Goal: Information Seeking & Learning: Find specific fact

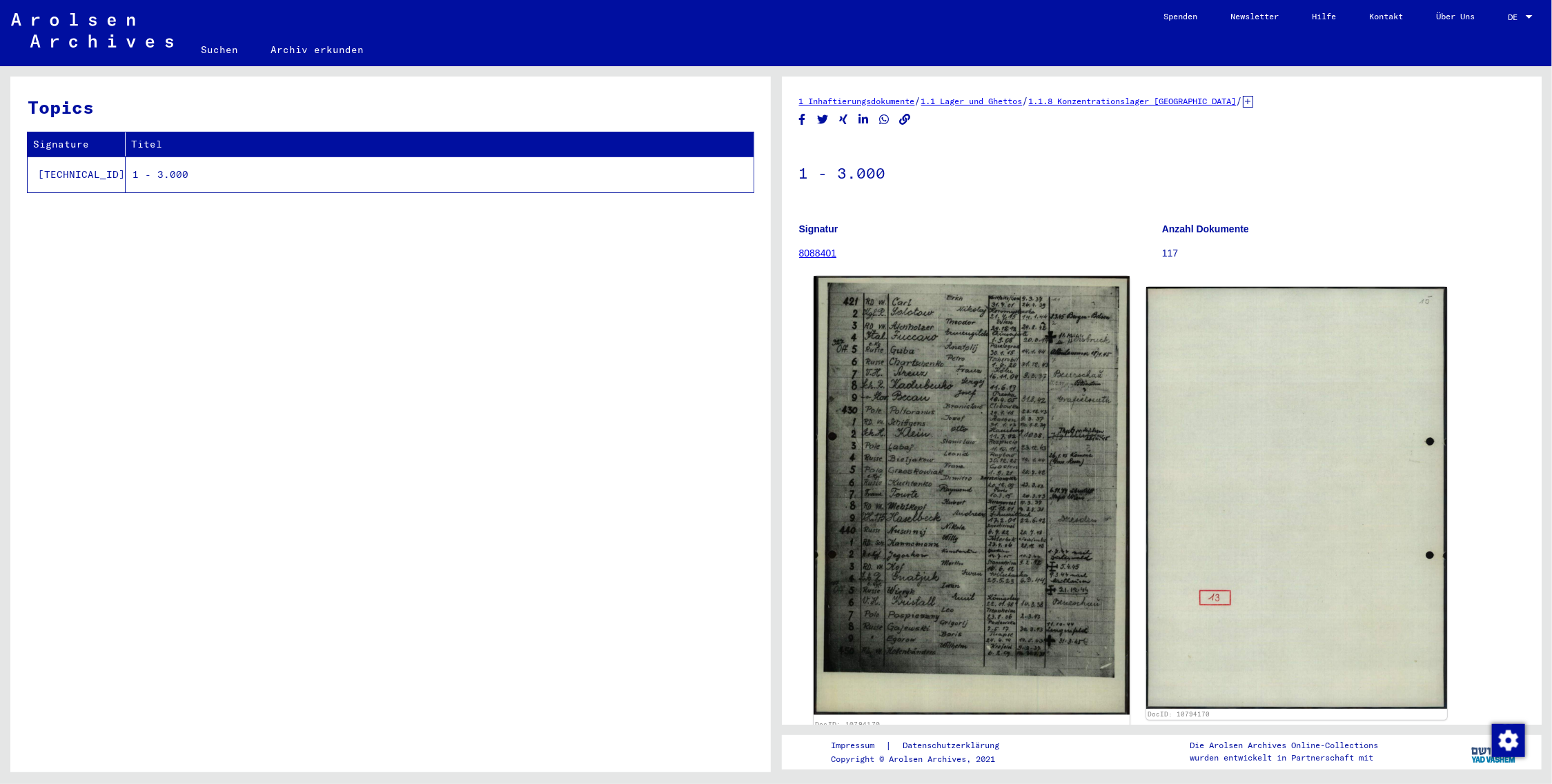
click at [1006, 450] on img at bounding box center [971, 496] width 316 height 439
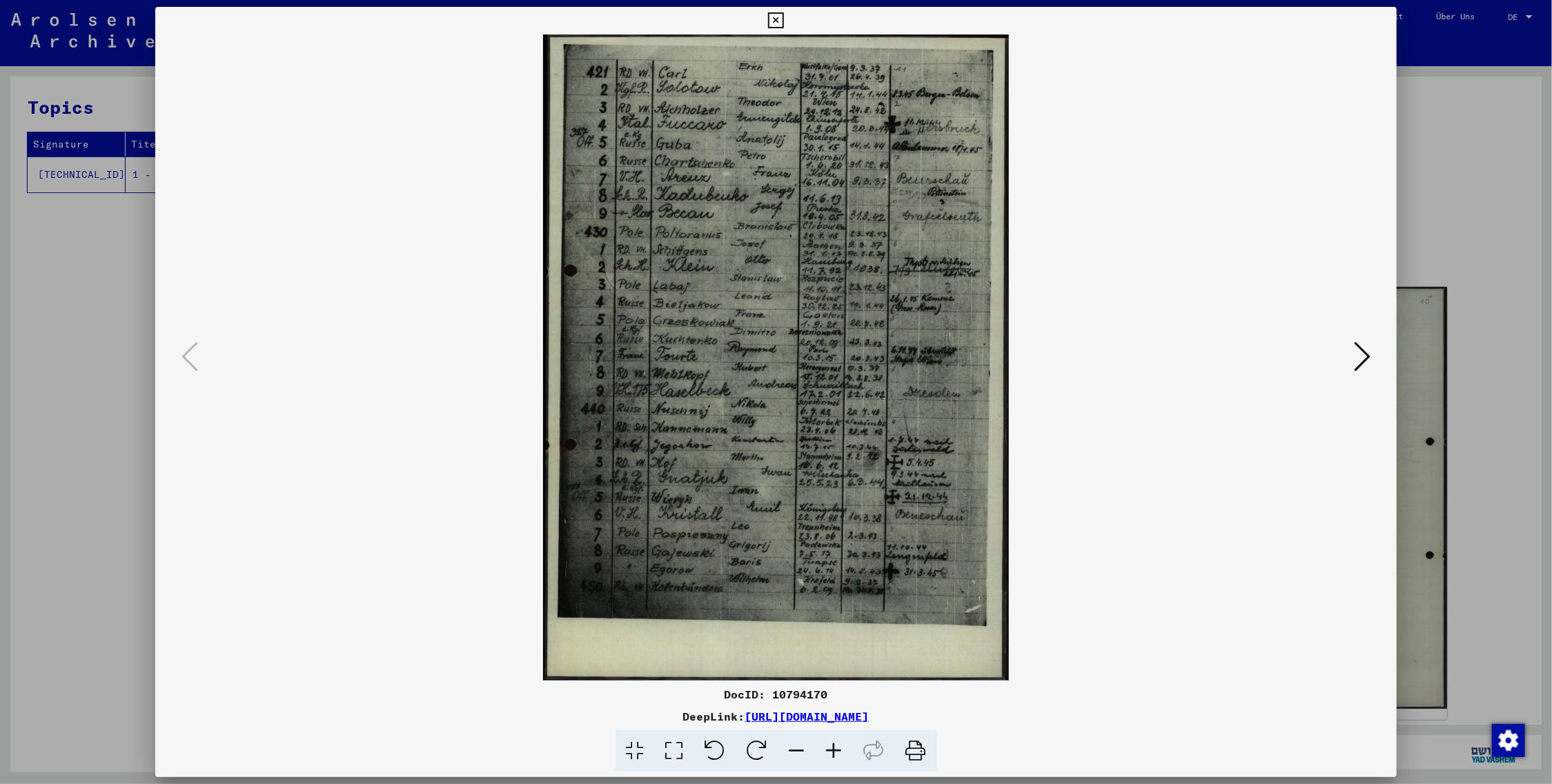
click at [834, 746] on icon at bounding box center [834, 751] width 38 height 42
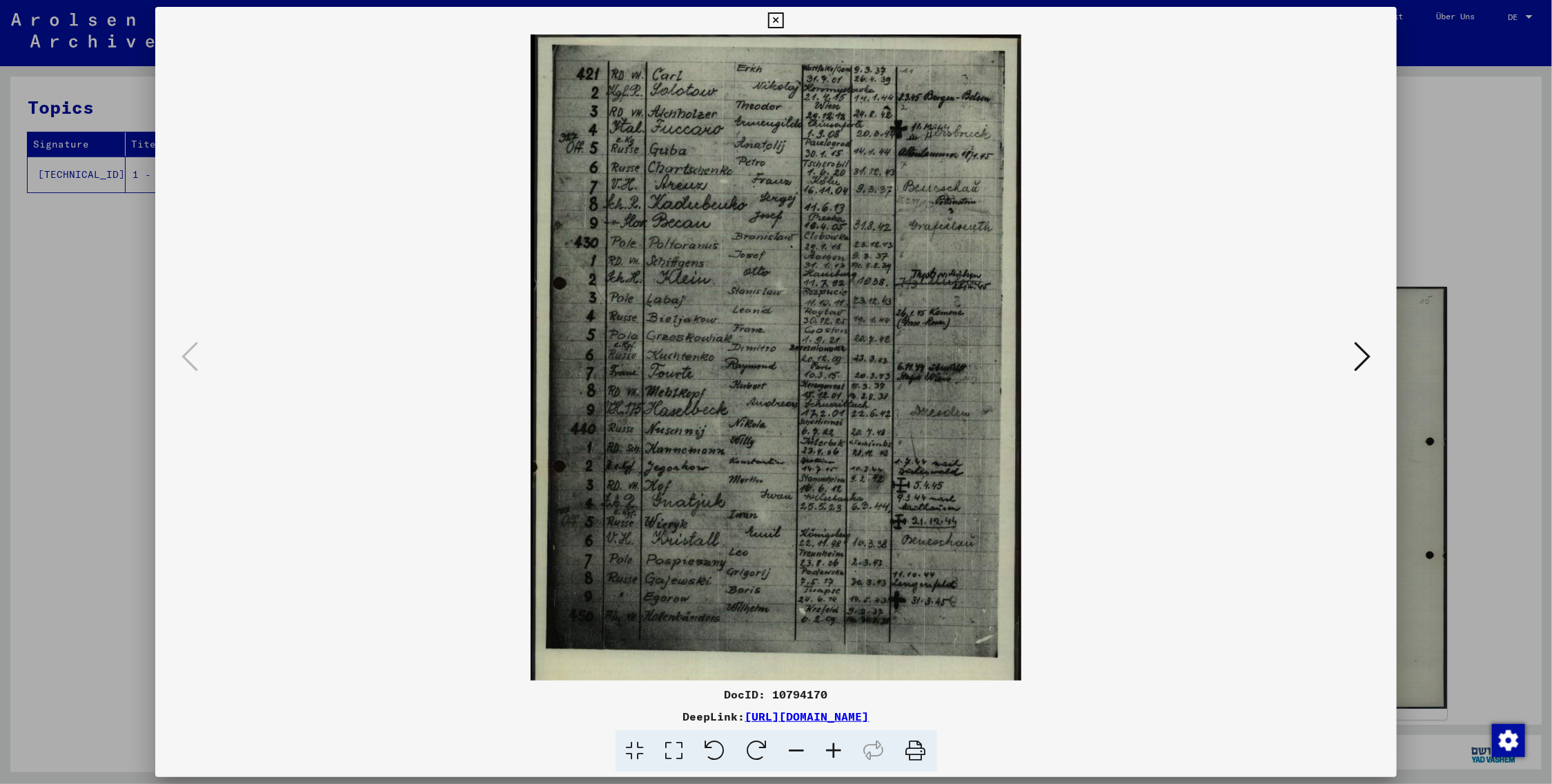
click at [834, 746] on icon at bounding box center [834, 751] width 38 height 42
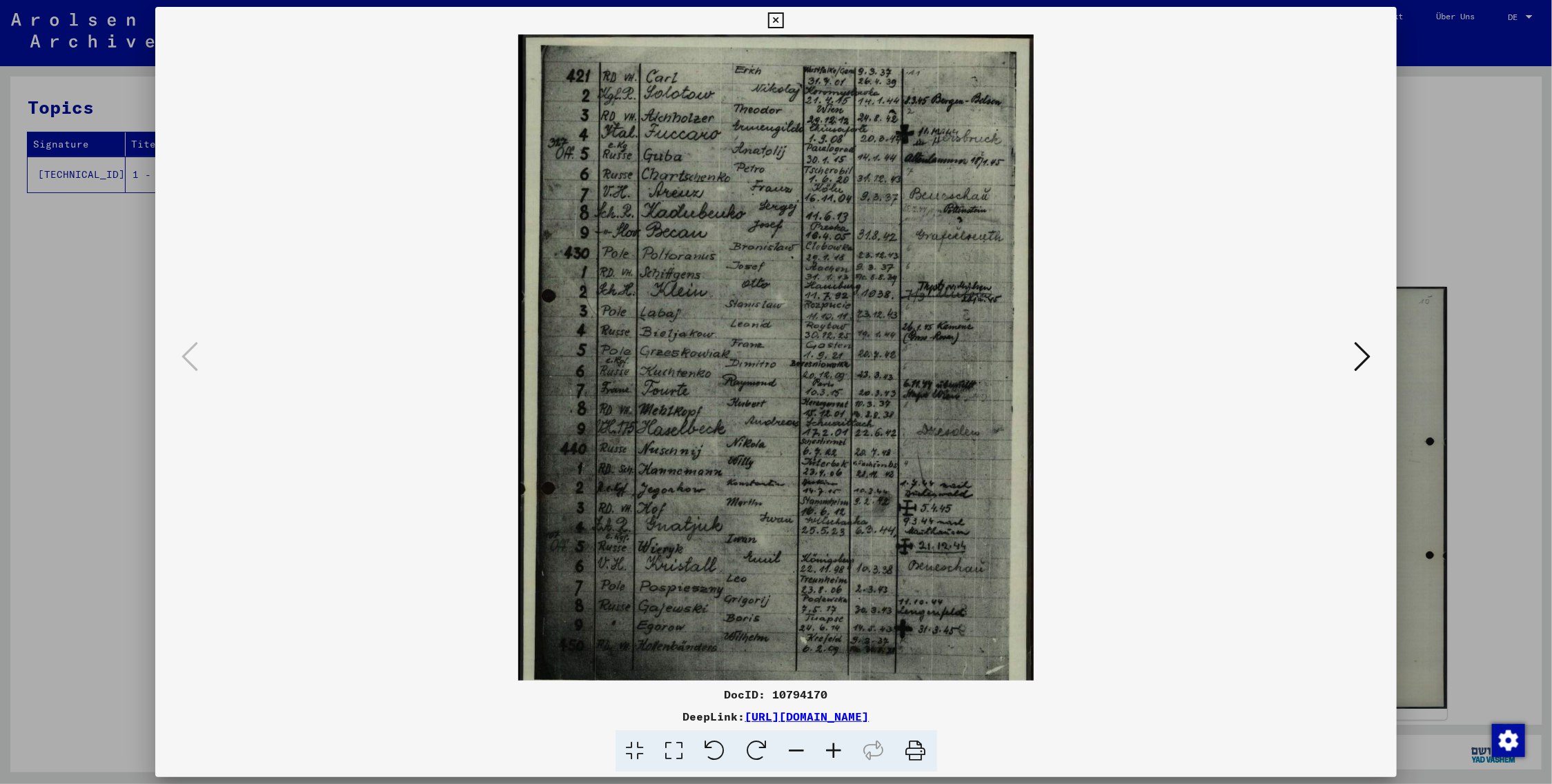
click at [830, 749] on icon at bounding box center [834, 751] width 38 height 42
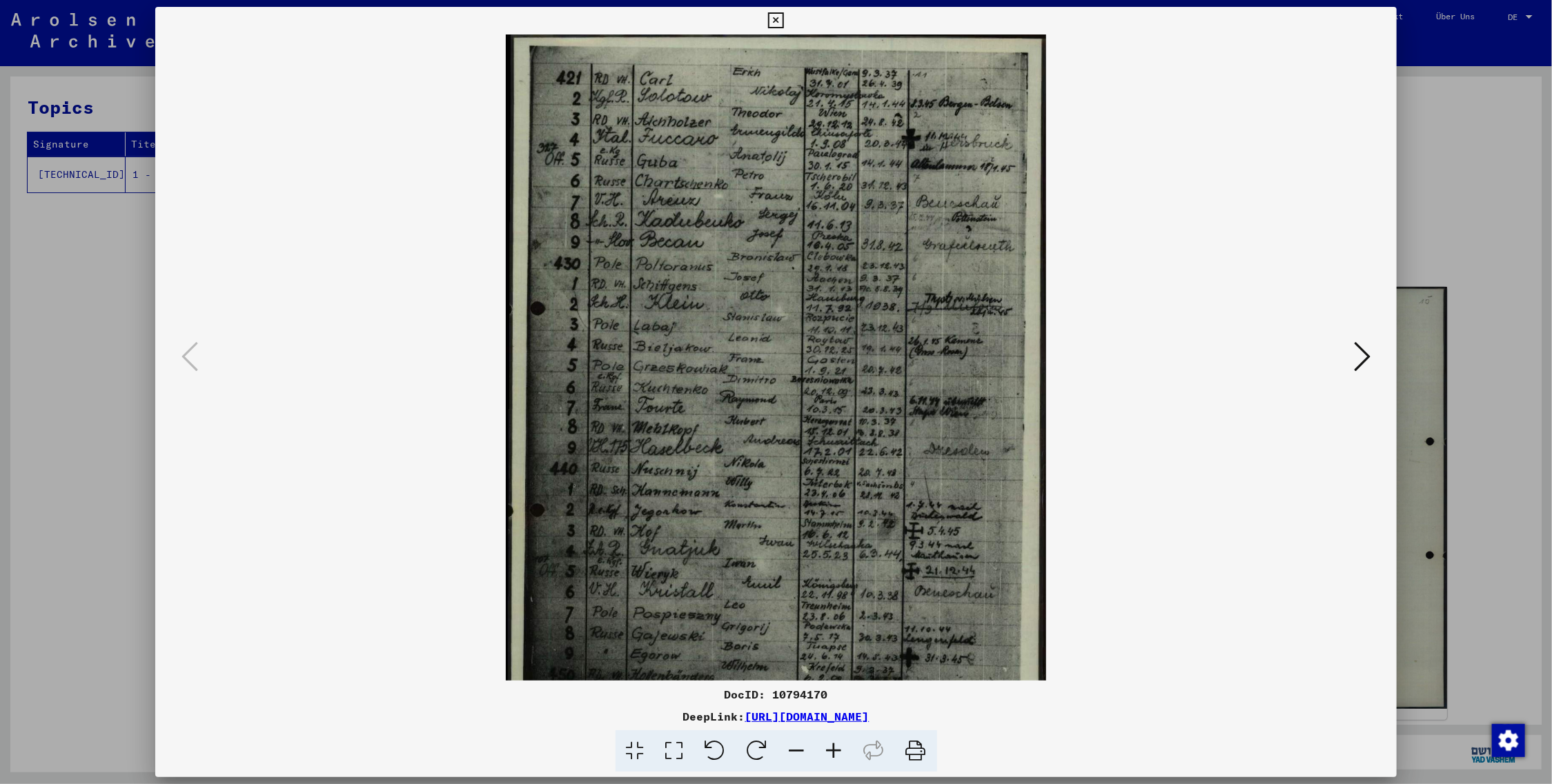
click at [830, 749] on icon at bounding box center [834, 751] width 38 height 42
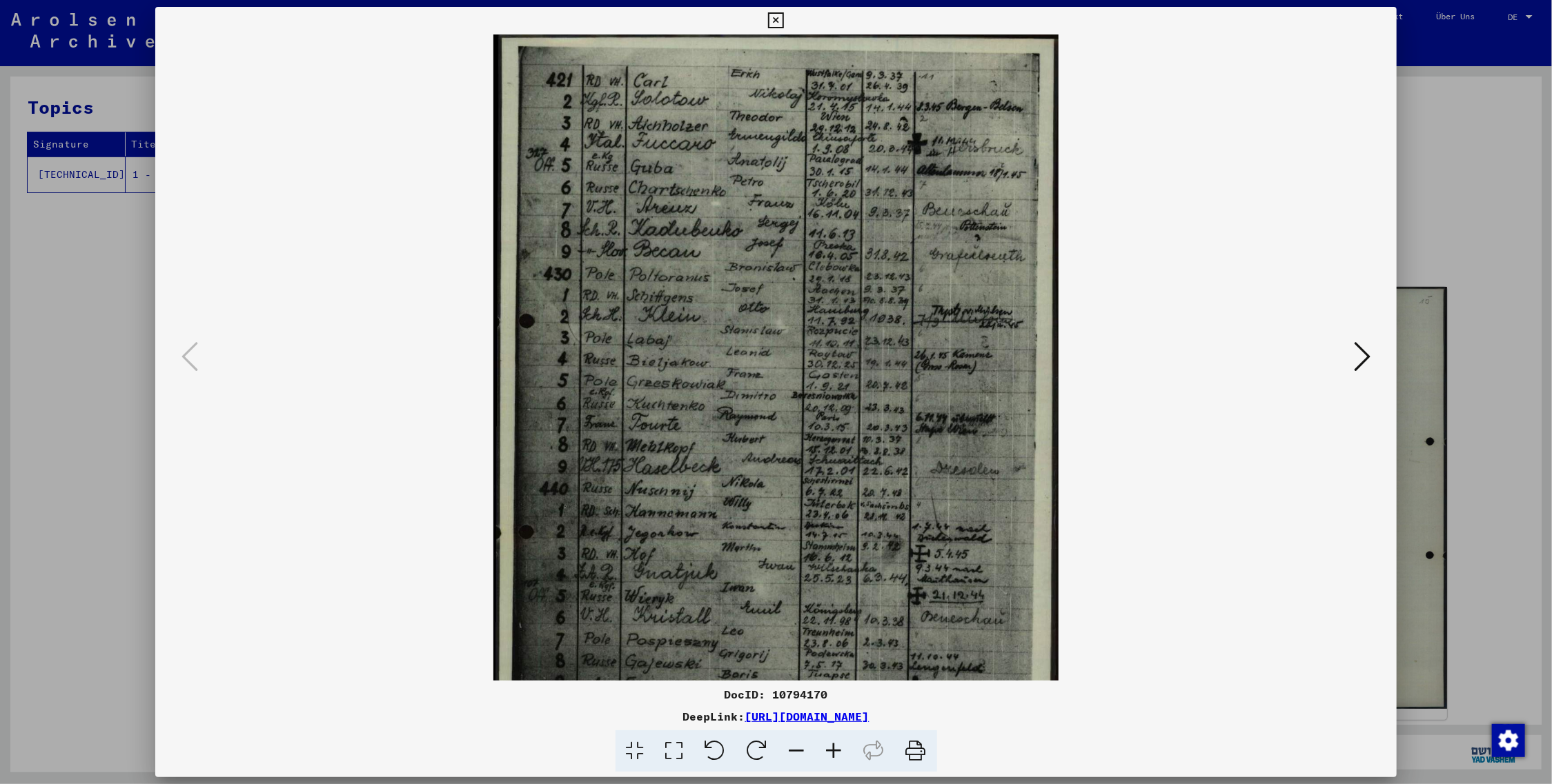
click at [830, 749] on icon at bounding box center [834, 751] width 38 height 42
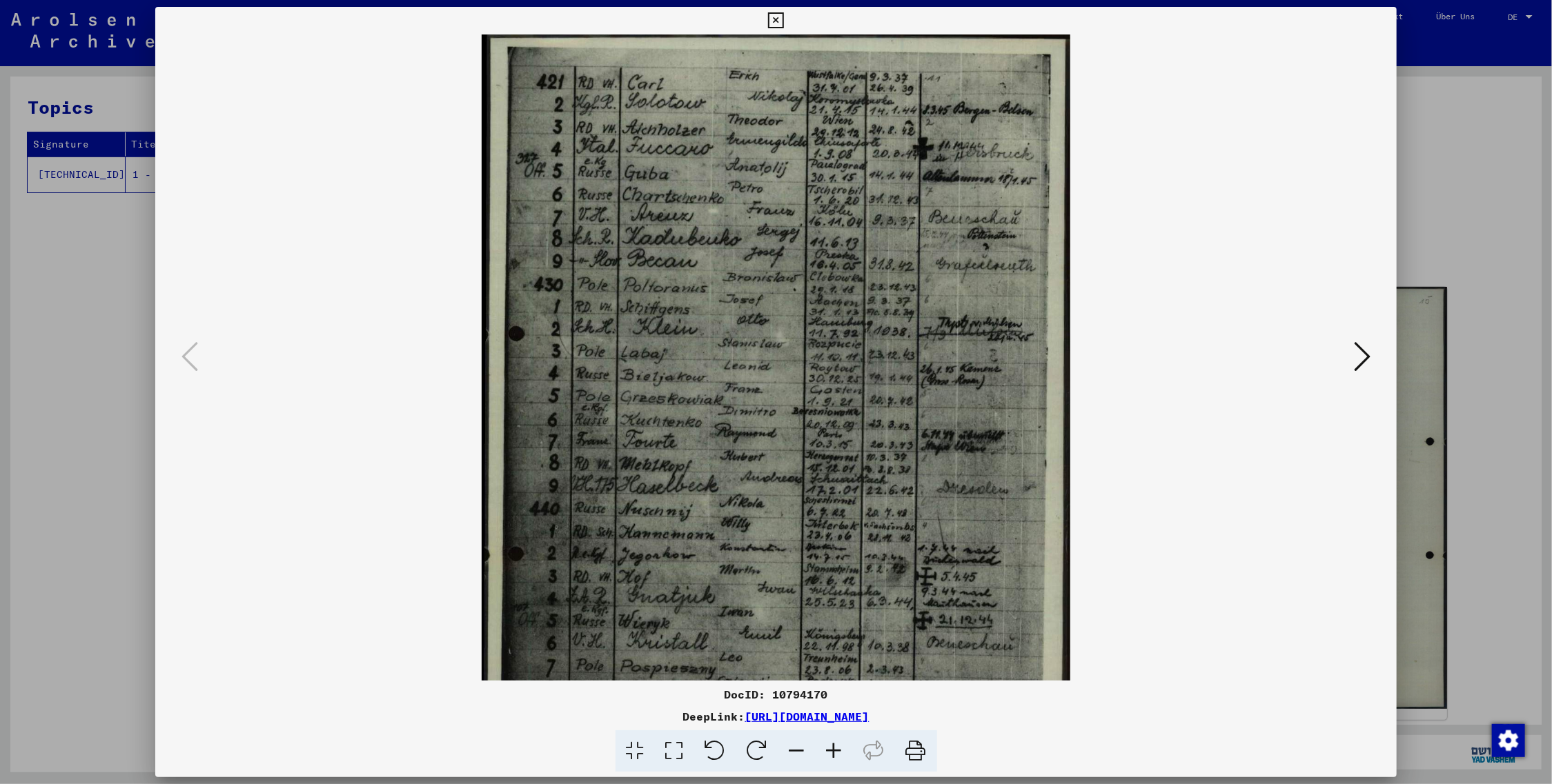
click at [830, 749] on icon at bounding box center [834, 751] width 38 height 42
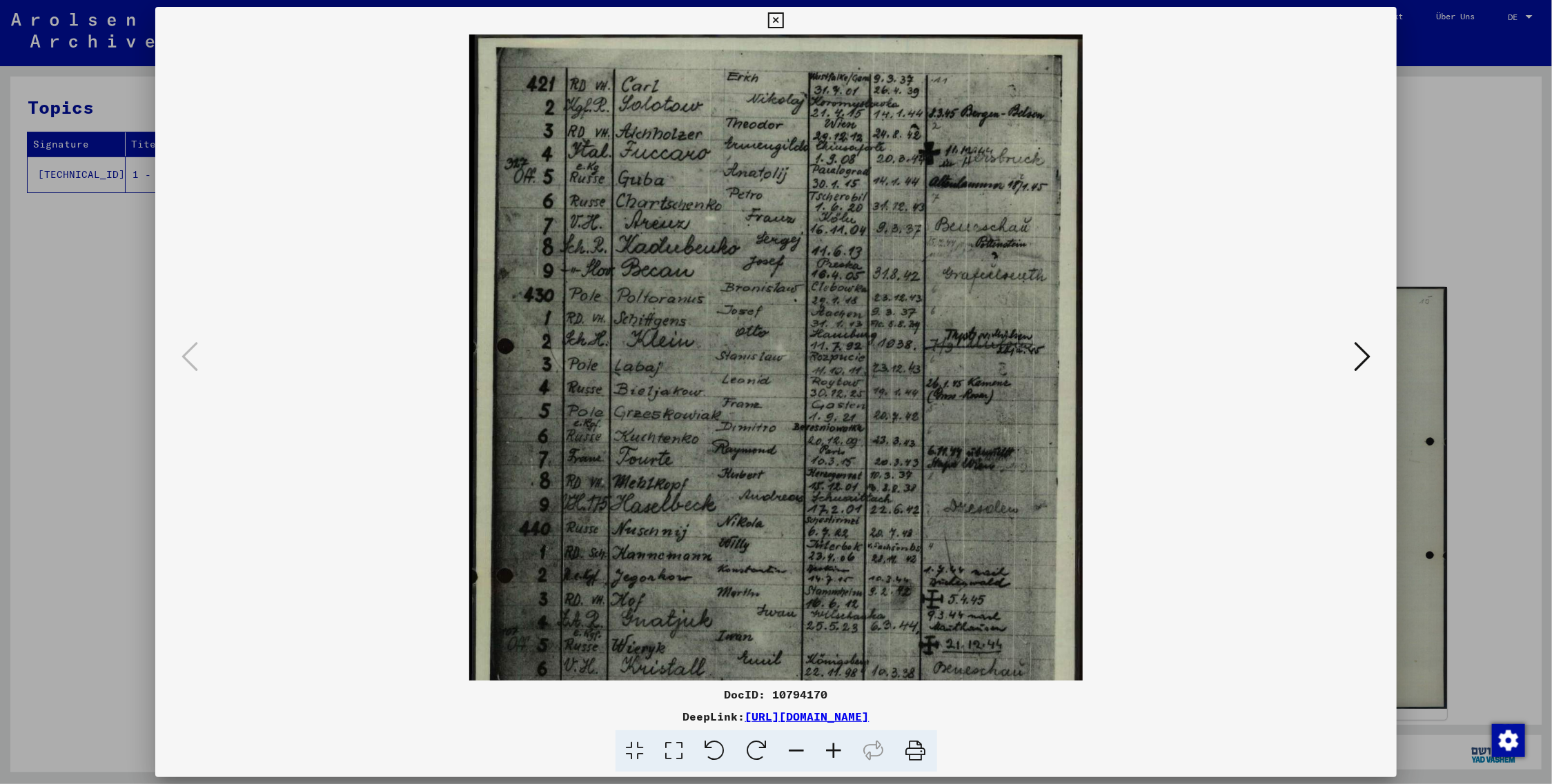
click at [830, 749] on icon at bounding box center [834, 751] width 38 height 42
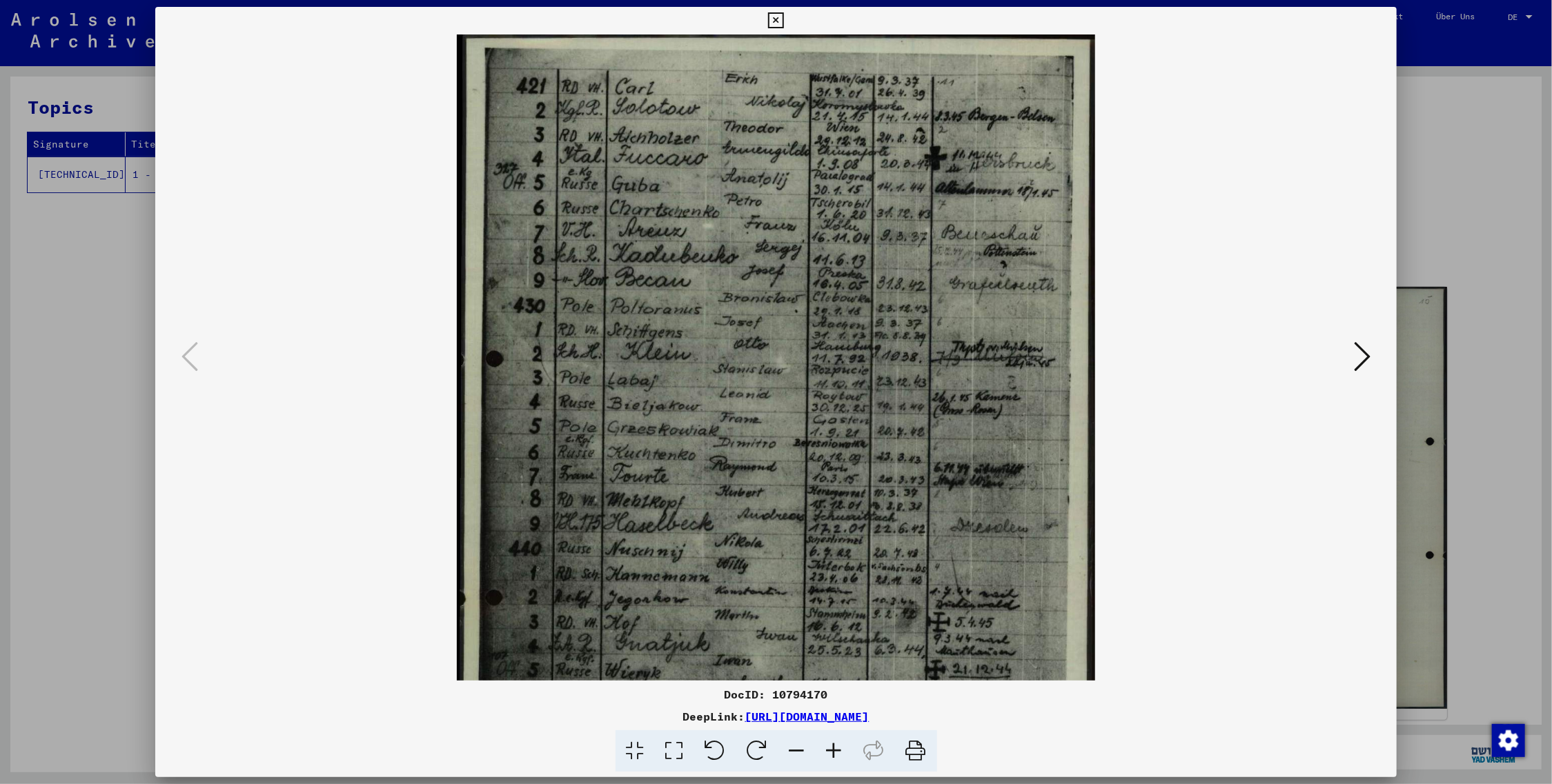
click at [830, 749] on icon at bounding box center [834, 751] width 38 height 42
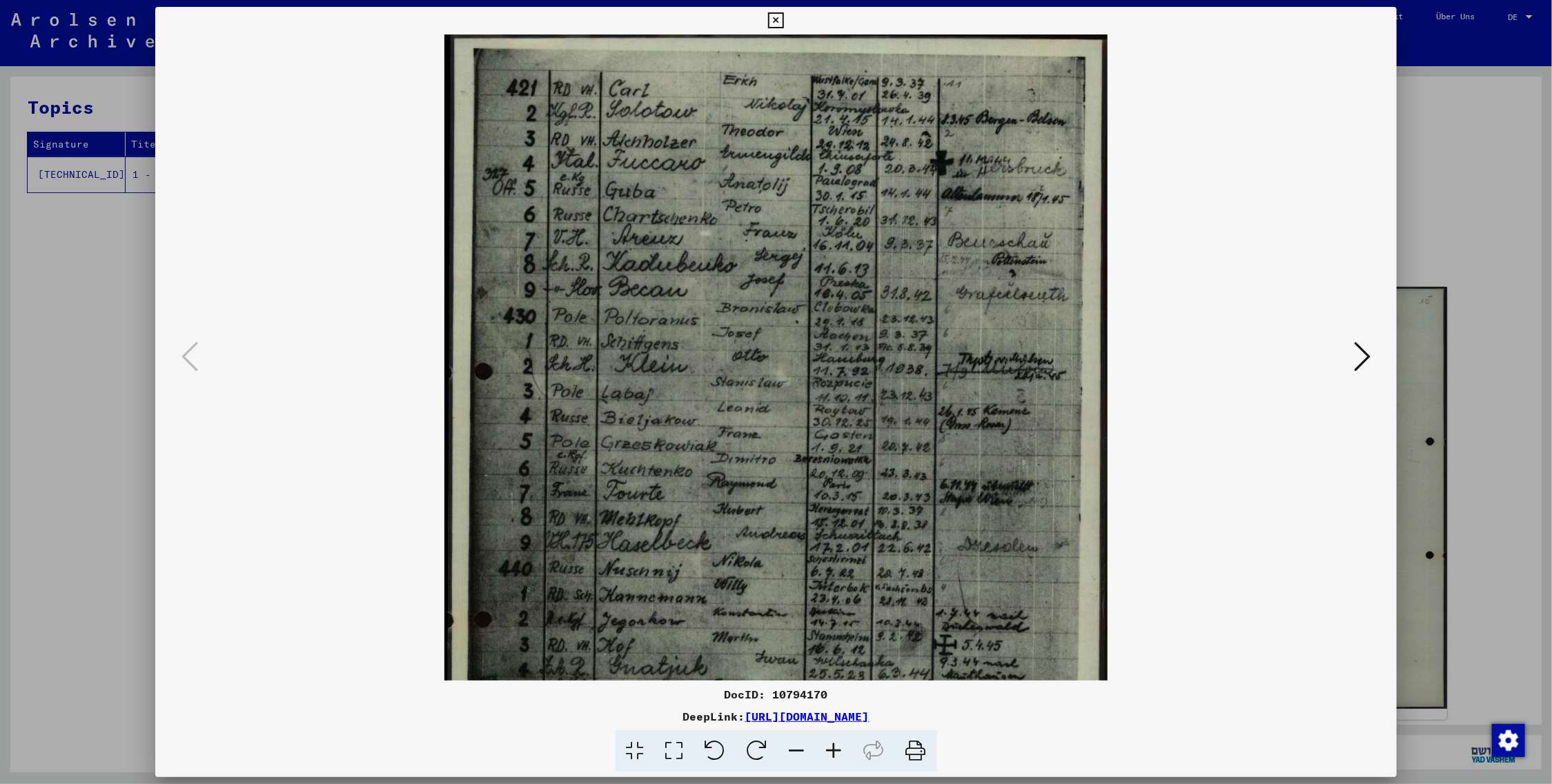
click at [830, 749] on icon at bounding box center [834, 751] width 38 height 42
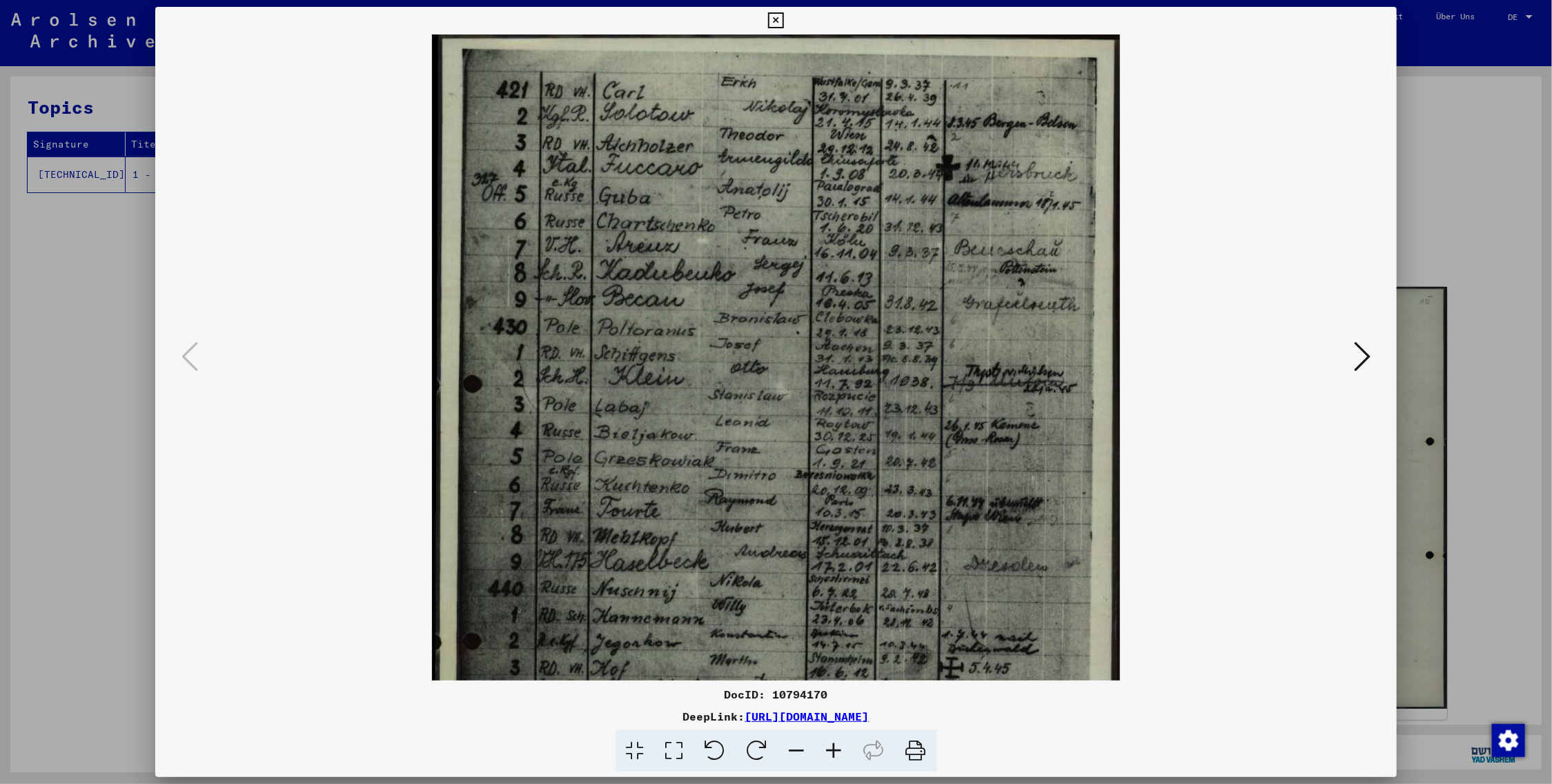
click at [834, 752] on icon at bounding box center [834, 751] width 38 height 42
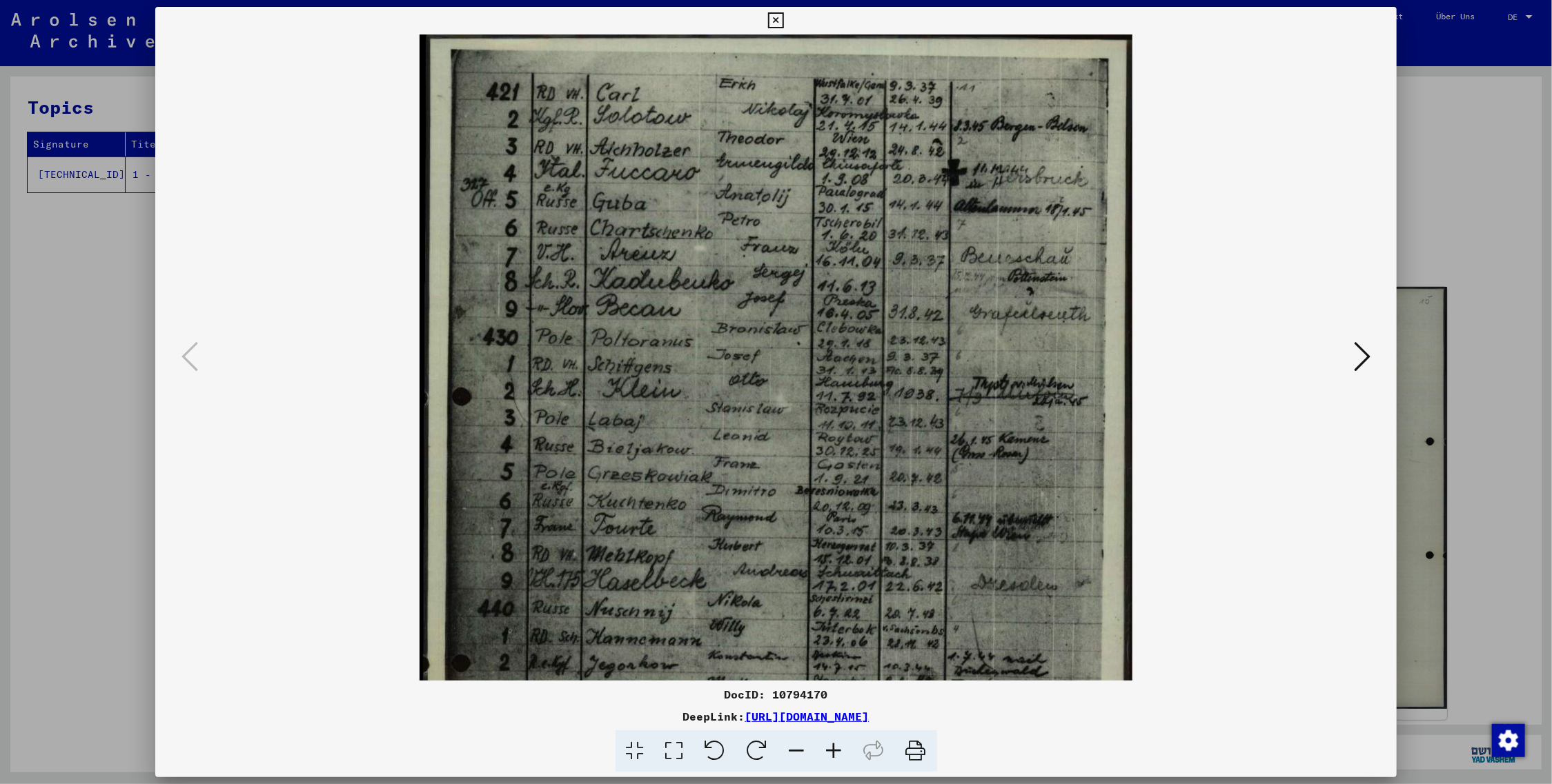
click at [834, 752] on icon at bounding box center [834, 751] width 38 height 42
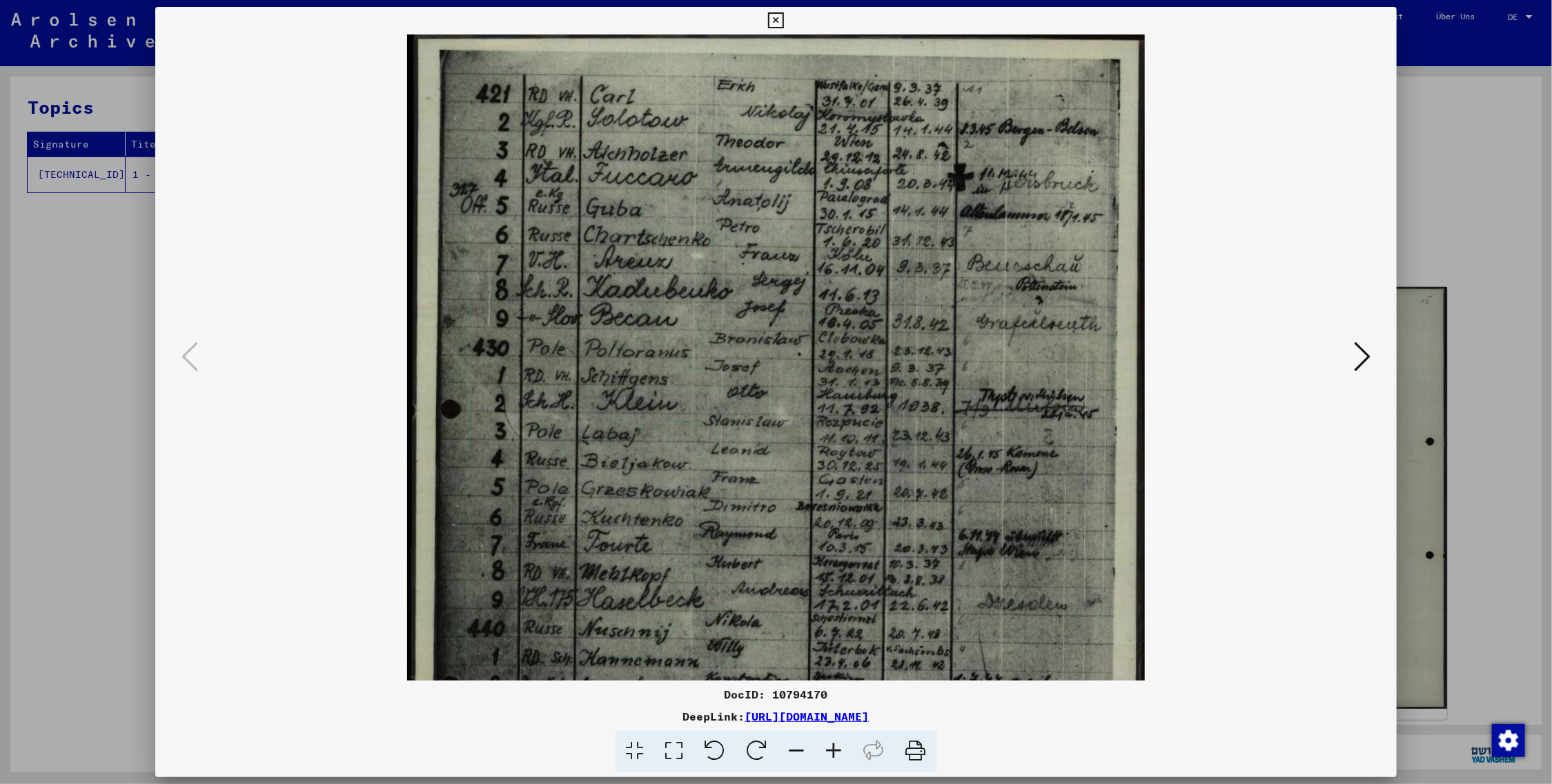
click at [834, 752] on icon at bounding box center [834, 751] width 38 height 42
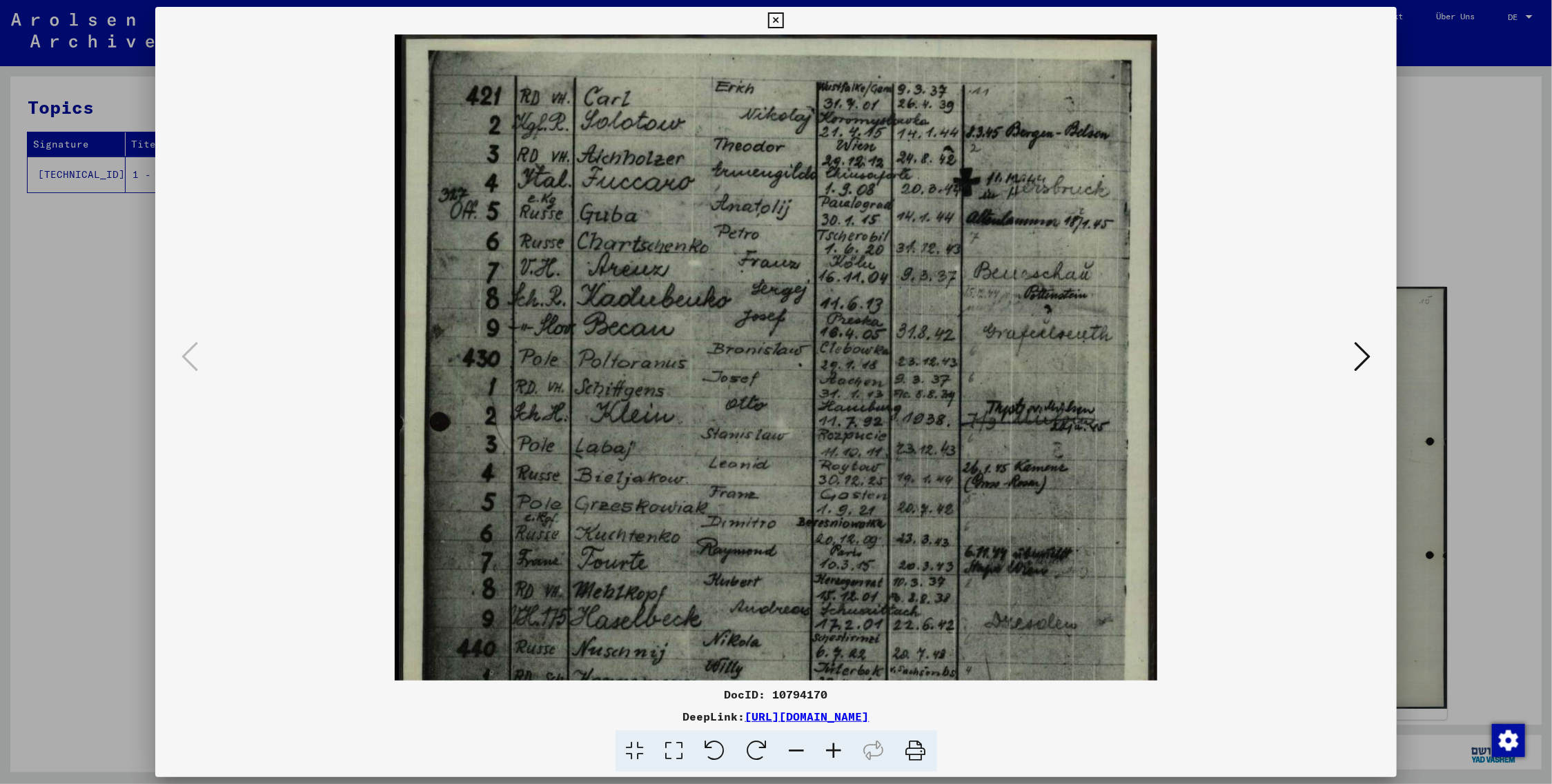
click at [834, 752] on icon at bounding box center [834, 751] width 38 height 42
click at [1367, 352] on icon at bounding box center [1362, 357] width 16 height 33
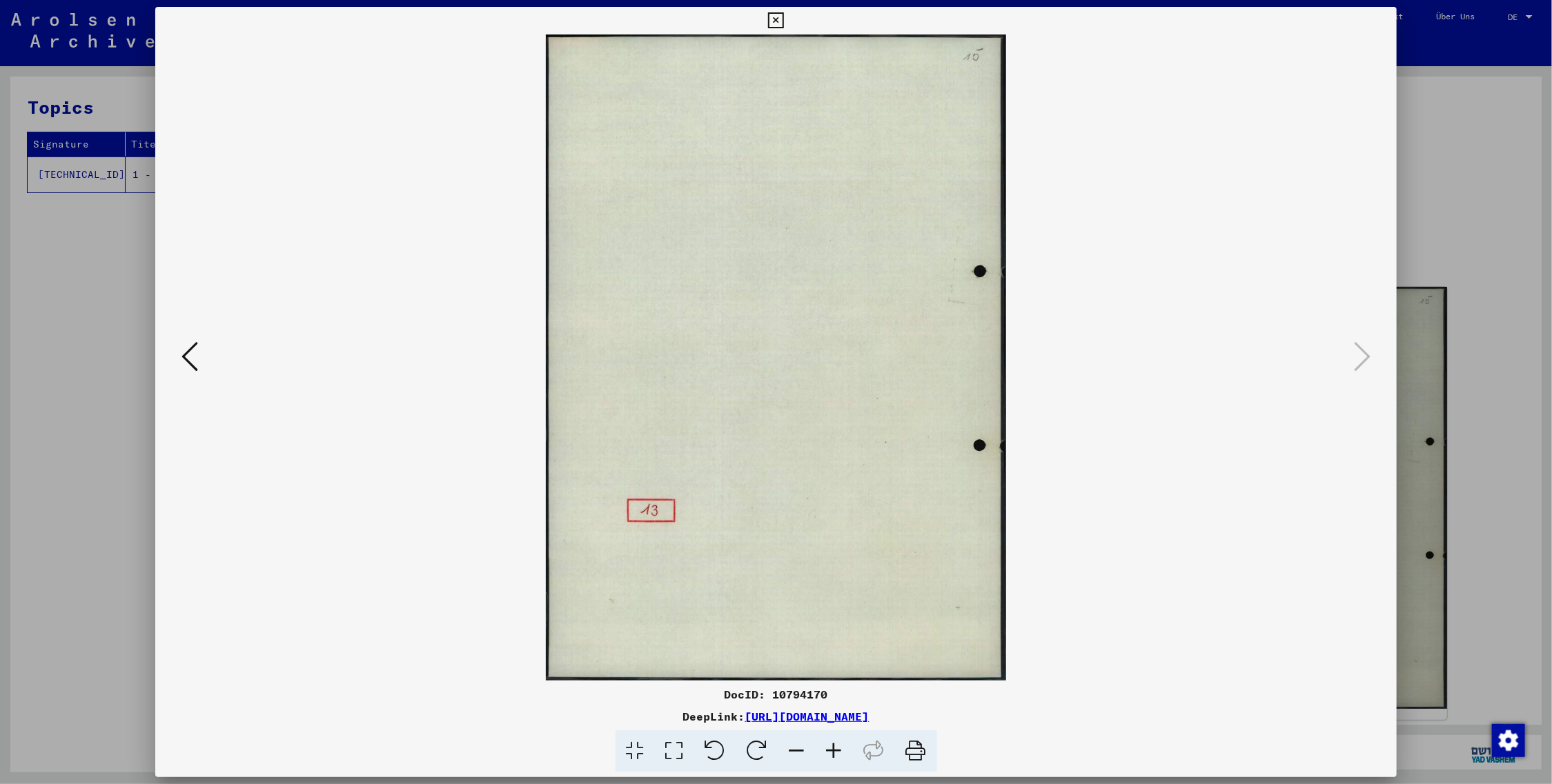
click at [190, 357] on icon at bounding box center [189, 357] width 16 height 33
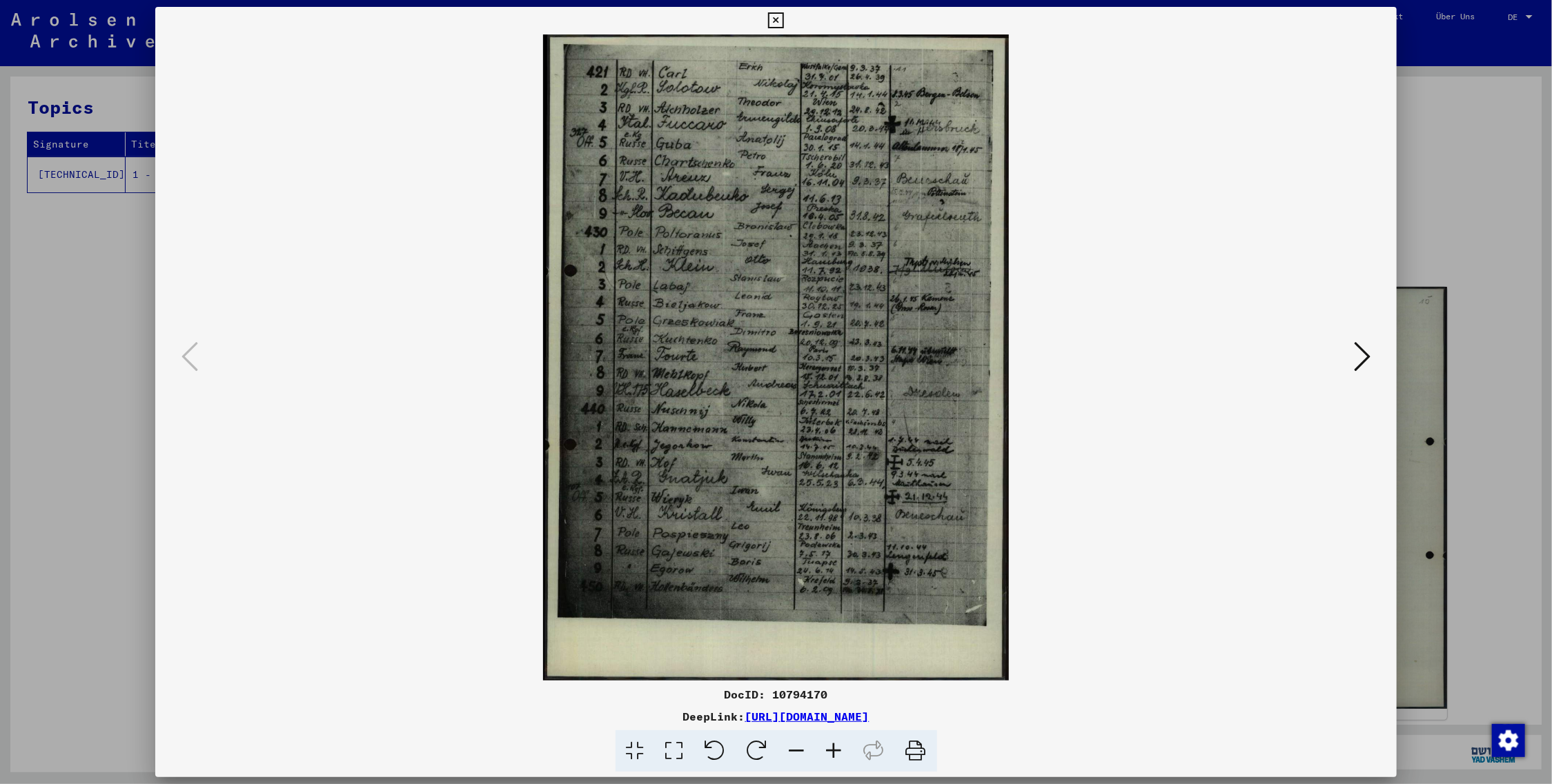
click at [784, 18] on icon at bounding box center [776, 21] width 16 height 16
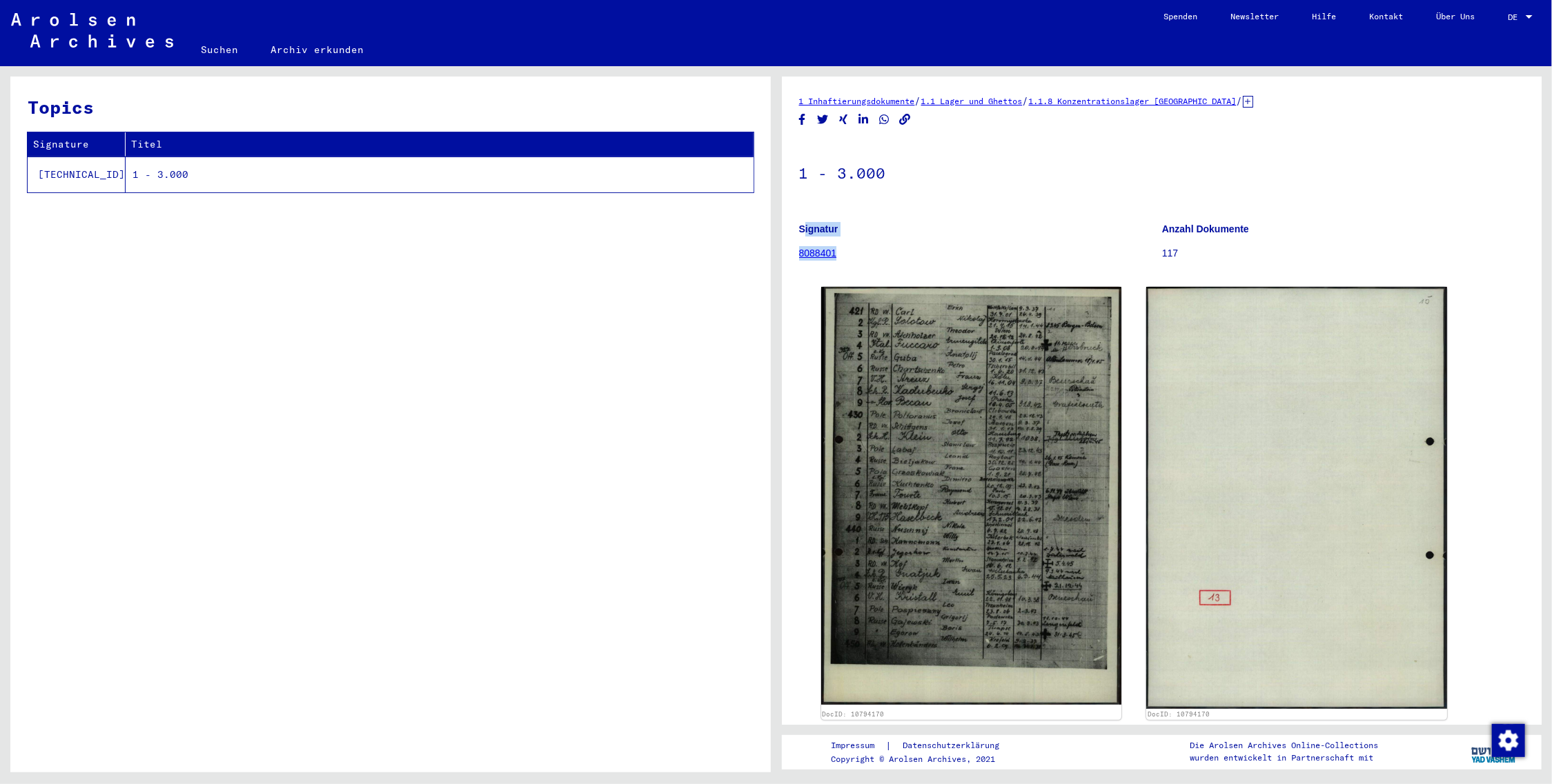
drag, startPoint x: 793, startPoint y: 227, endPoint x: 863, endPoint y: 260, distance: 77.4
click at [863, 260] on yv-its-full-details "1 Inhaftierungsdokumente / 1.1 Lager und Ghettos / 1.1.8 Konzentrationslager [G…" at bounding box center [1162, 624] width 760 height 1060
copy figure "Signatur 8088401"
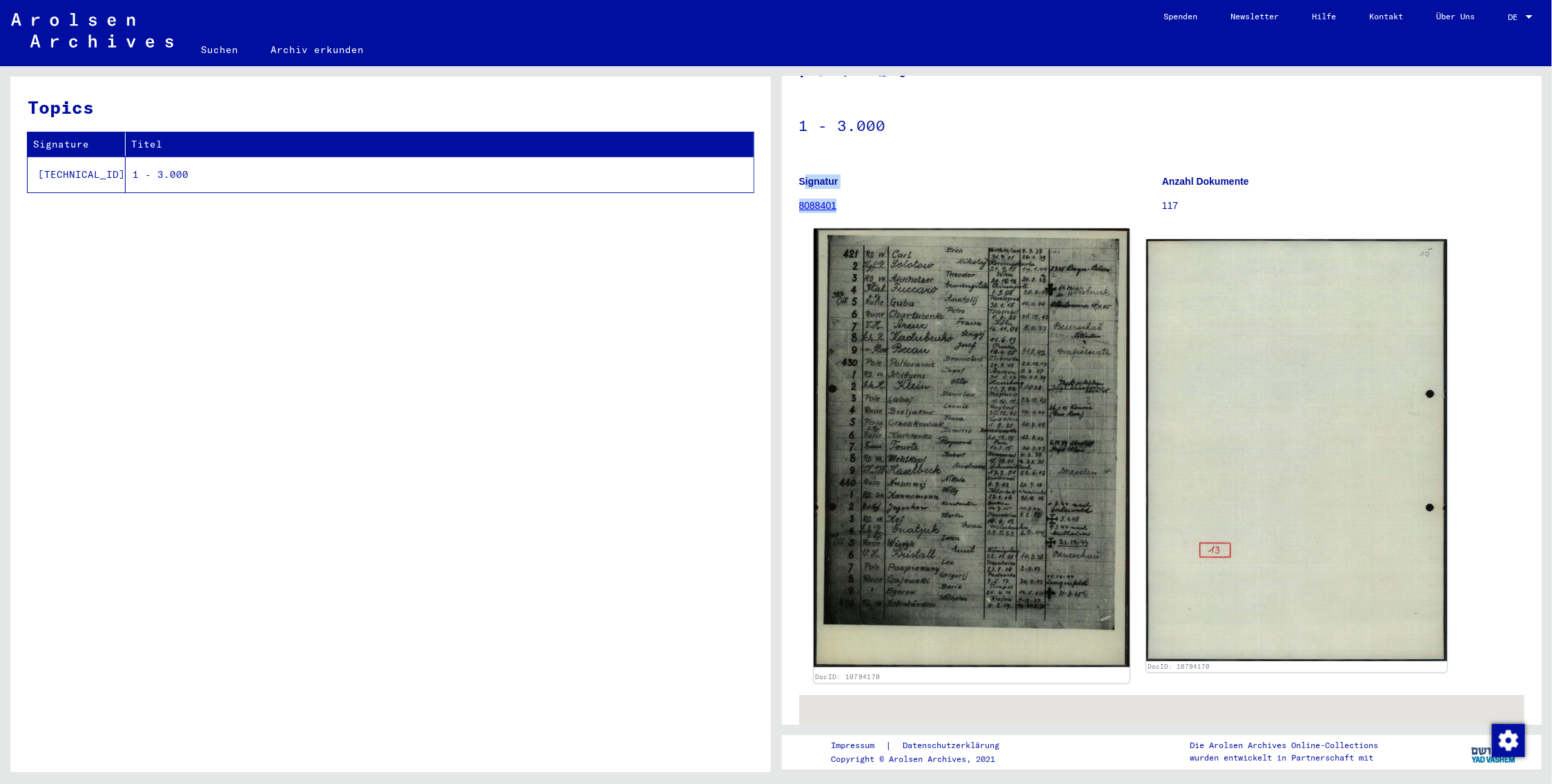
scroll to position [56, 0]
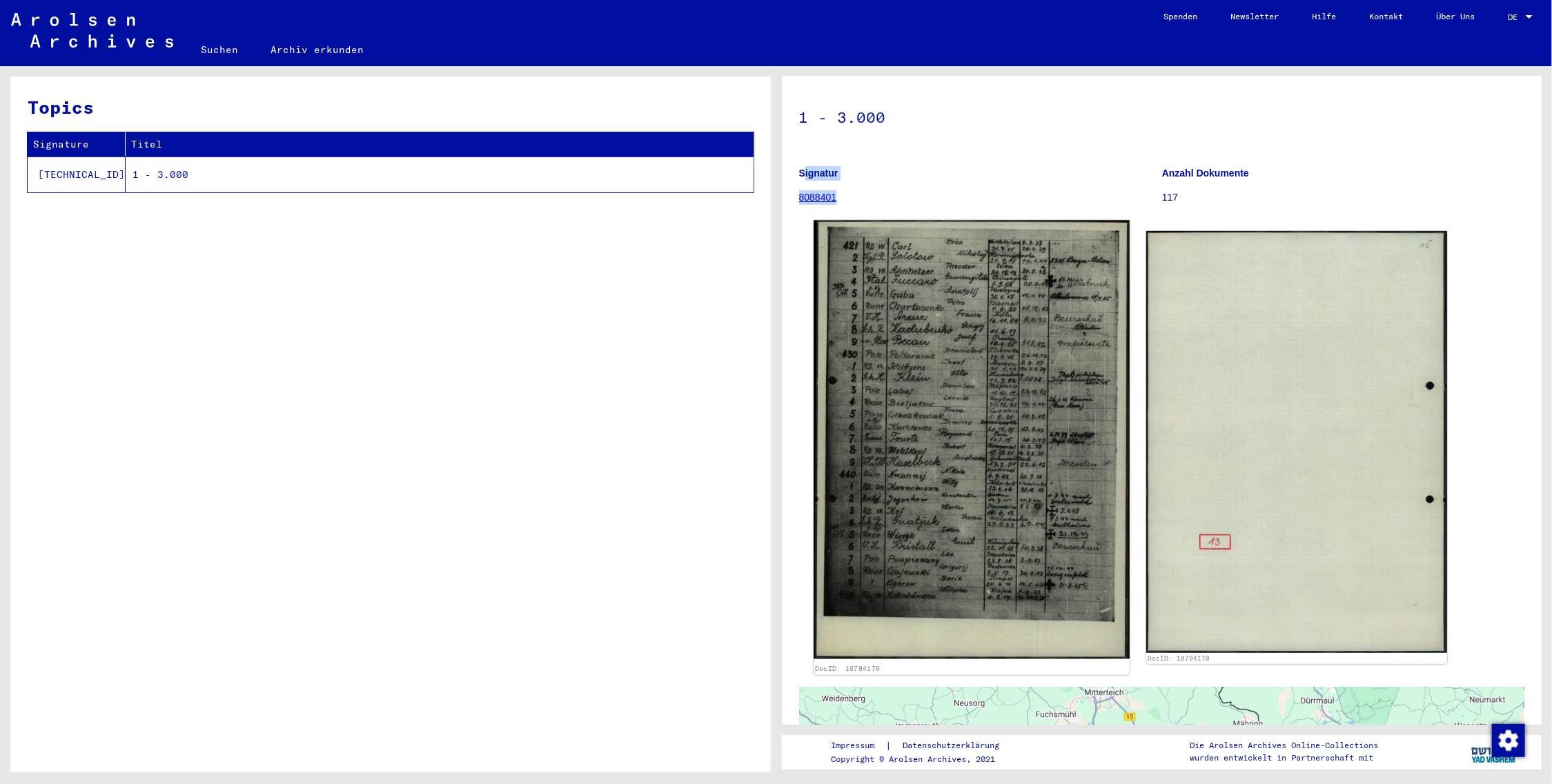
click at [880, 670] on link "DocID: 10794170" at bounding box center [846, 669] width 66 height 8
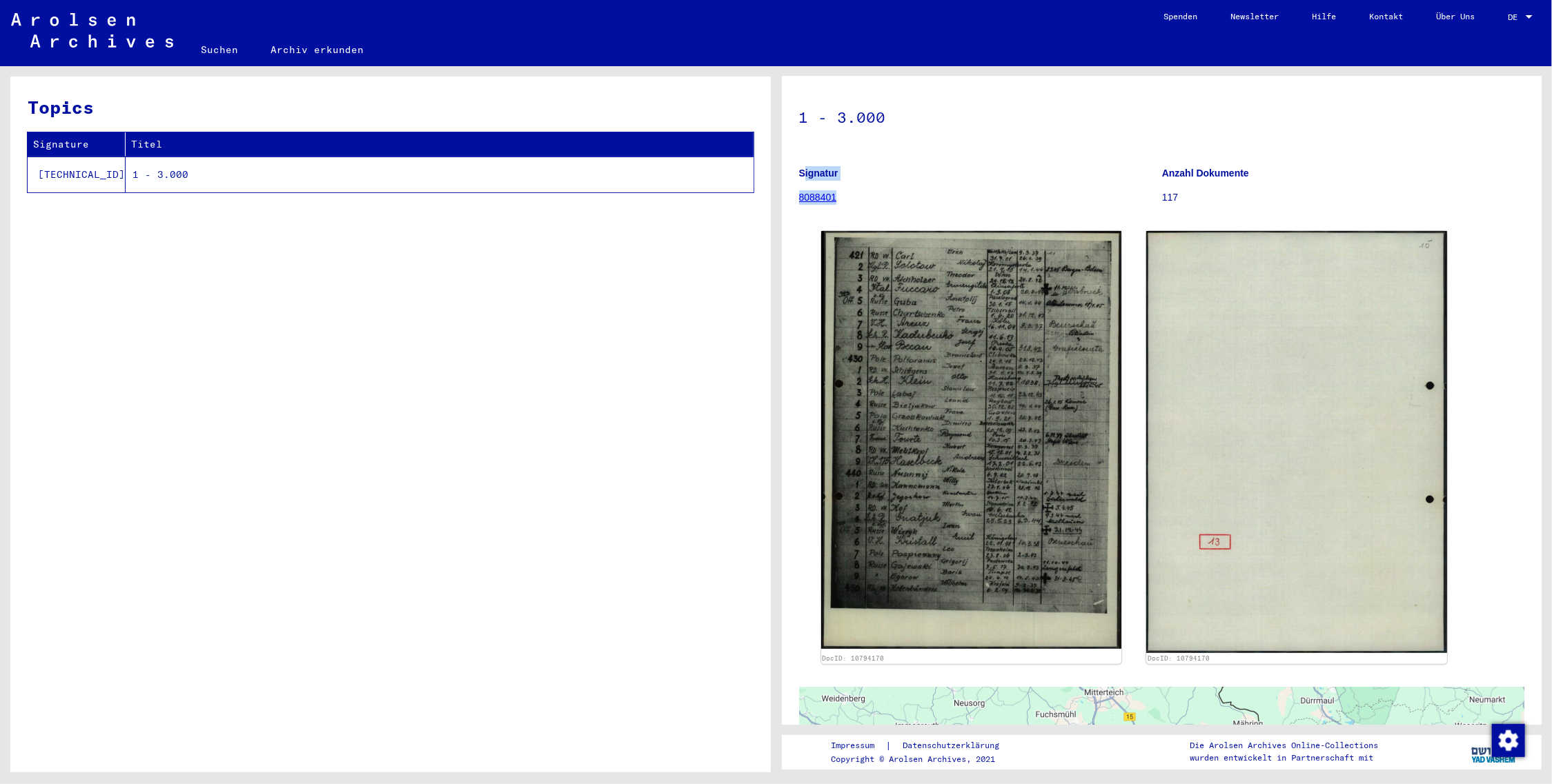
click at [817, 668] on div "DocID: 10794170 DocID: 10794170" at bounding box center [1161, 448] width 693 height 444
